Goal: Information Seeking & Learning: Learn about a topic

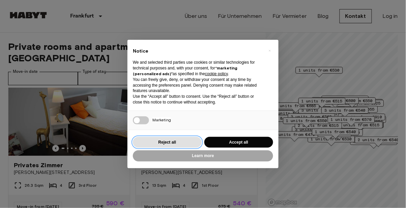
click at [166, 143] on button "Reject all" at bounding box center [167, 142] width 69 height 11
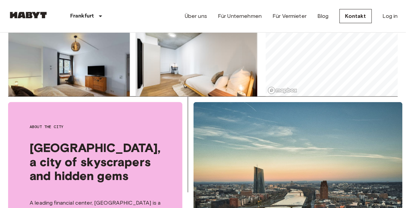
scroll to position [3827, 0]
